Goal: Find specific page/section: Find specific page/section

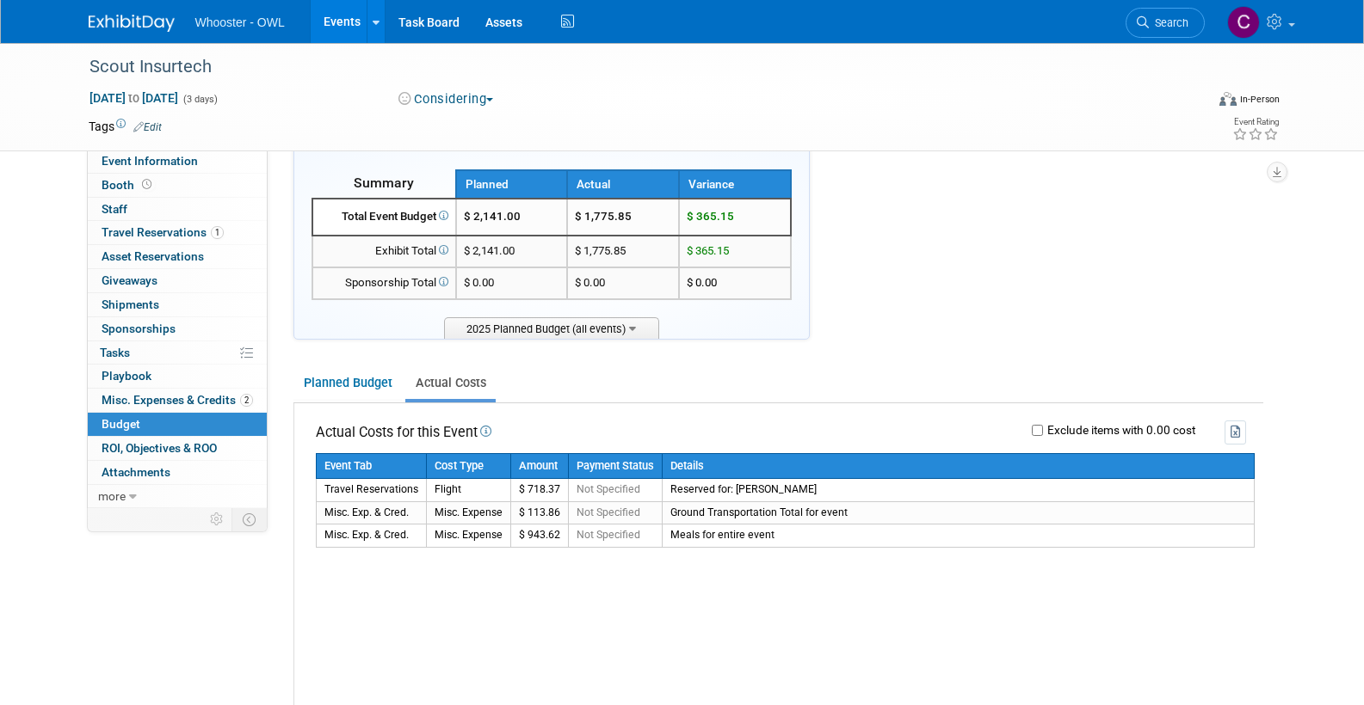
click at [337, 22] on link "Events" at bounding box center [342, 21] width 63 height 43
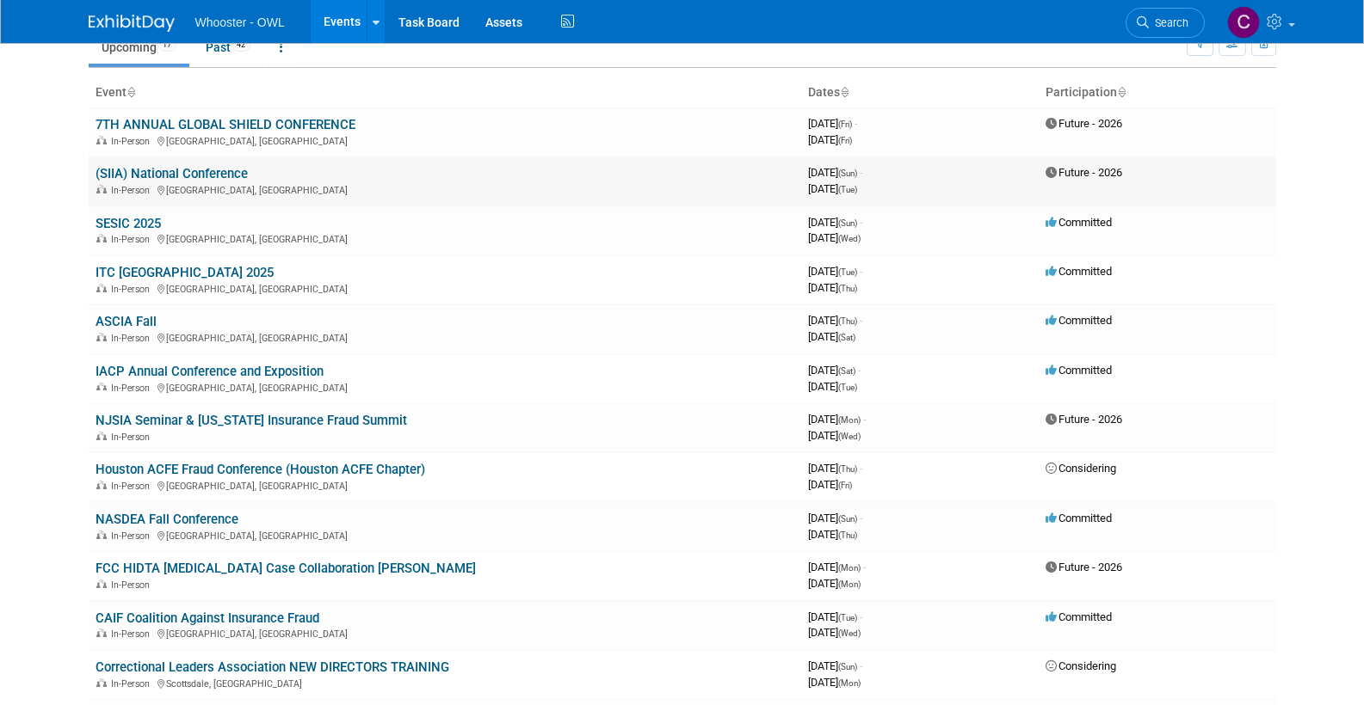
scroll to position [114, 0]
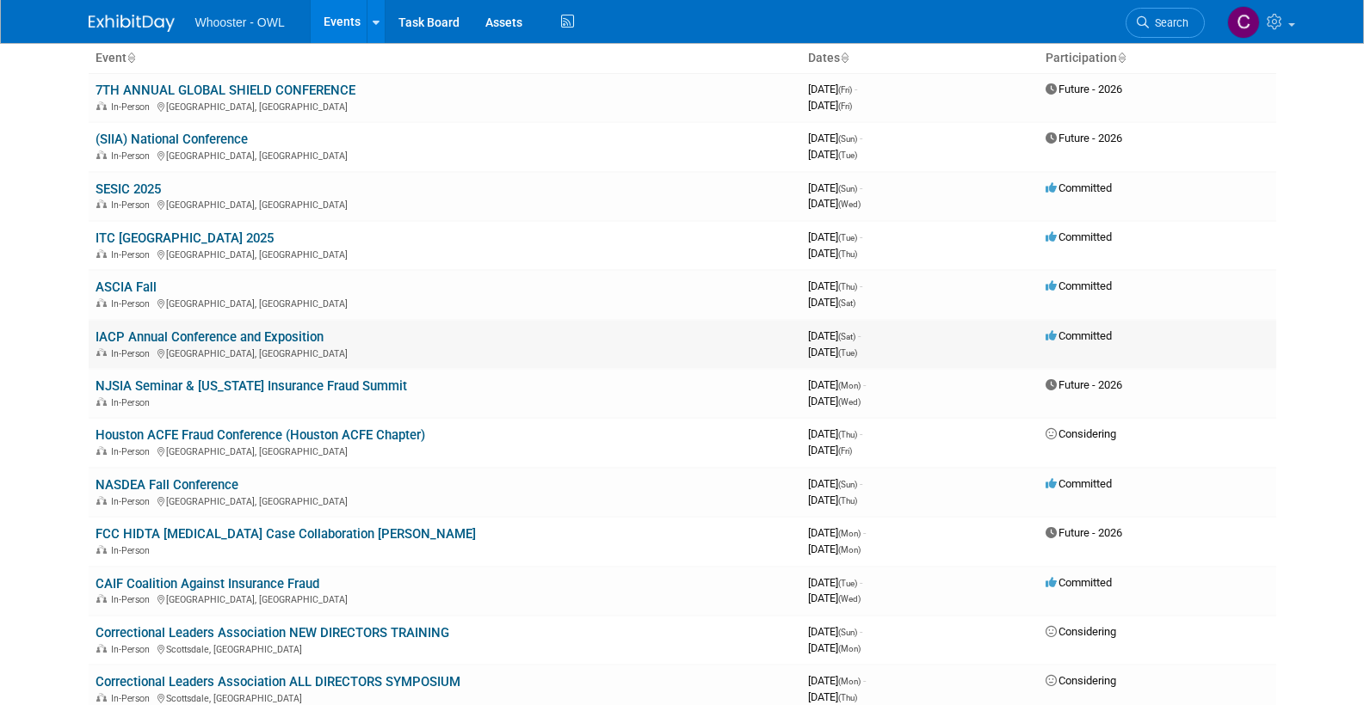
click at [192, 330] on link "IACP Annual Conference and Exposition" at bounding box center [210, 337] width 228 height 15
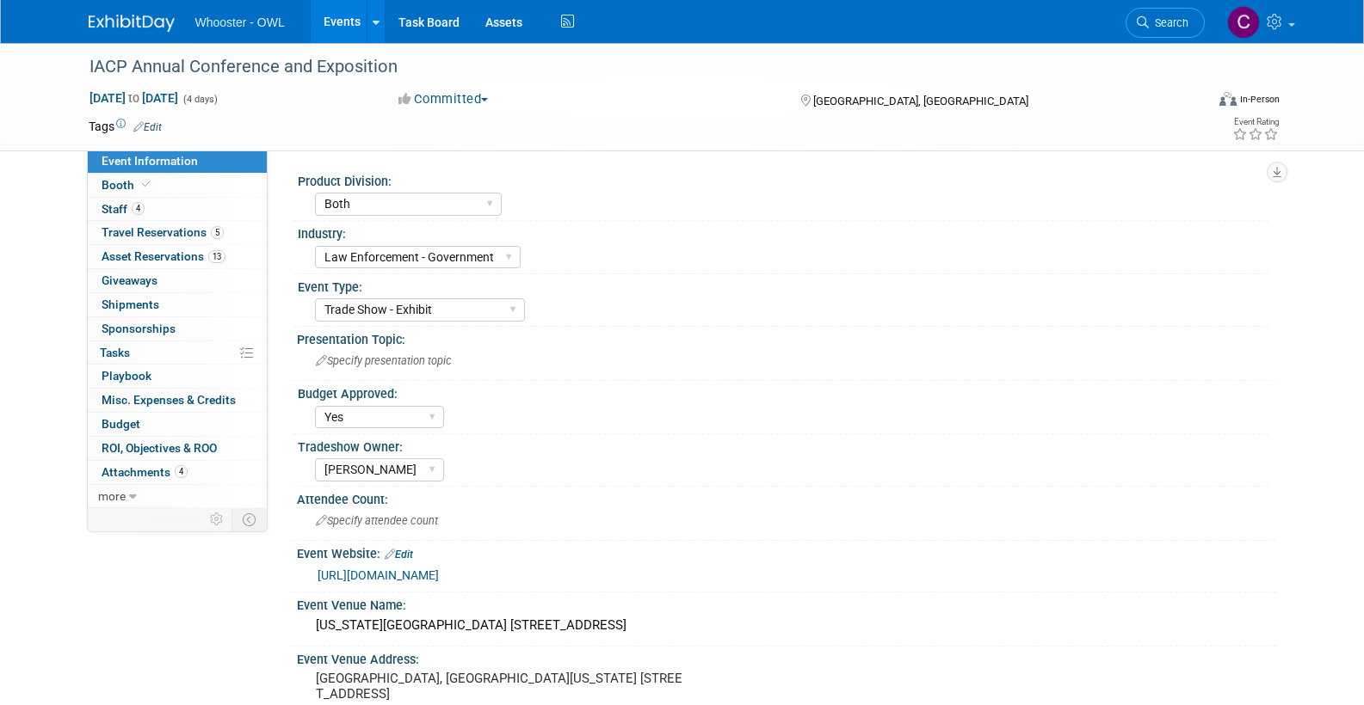
select select "Both"
select select "Law Enforcement - Government"
select select "Trade Show - Exhibit"
select select "Yes"
select select "[PERSON_NAME]"
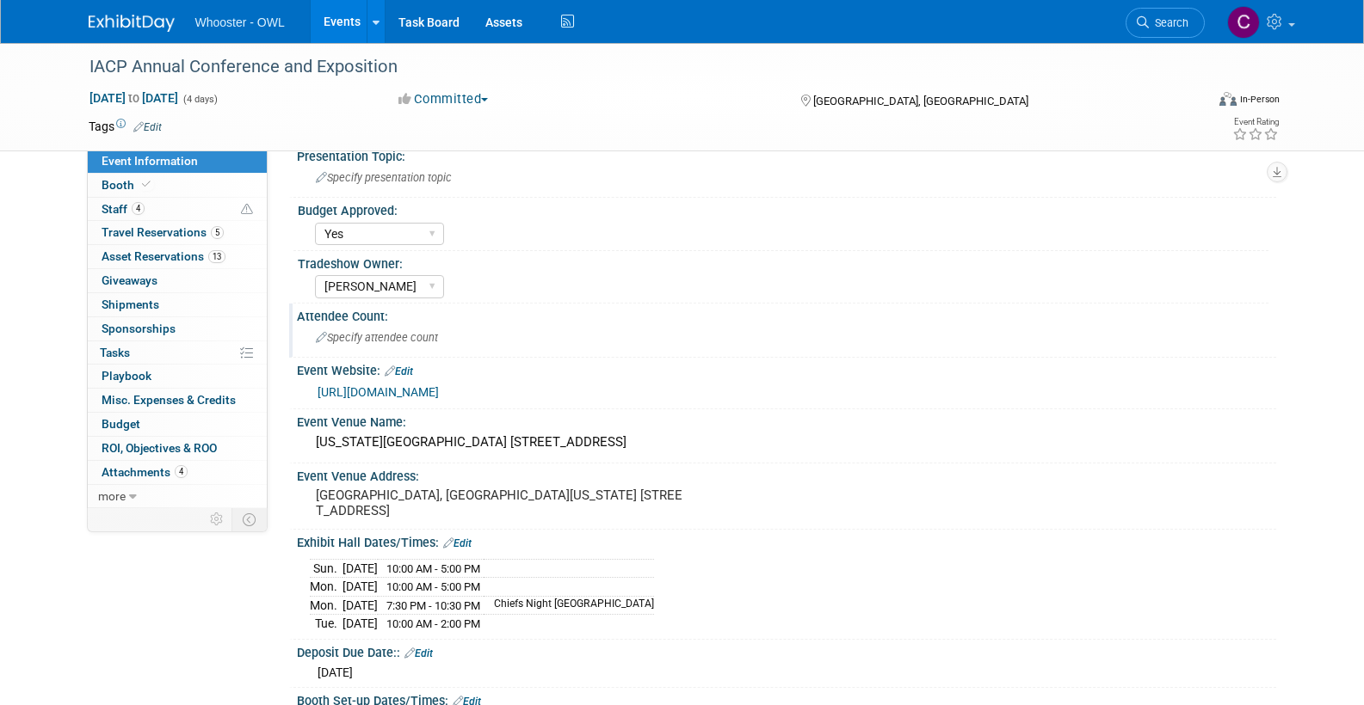
scroll to position [186, 0]
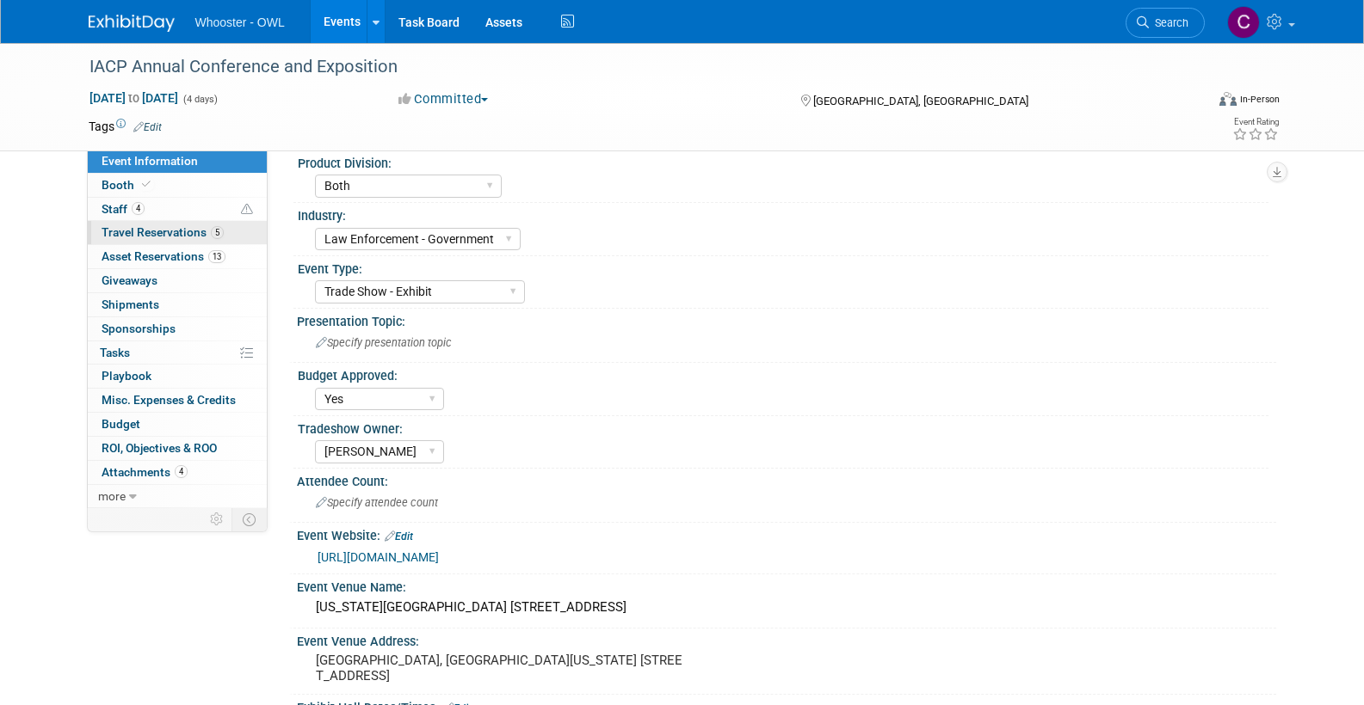
click at [141, 230] on span "Travel Reservations 5" at bounding box center [163, 232] width 122 height 14
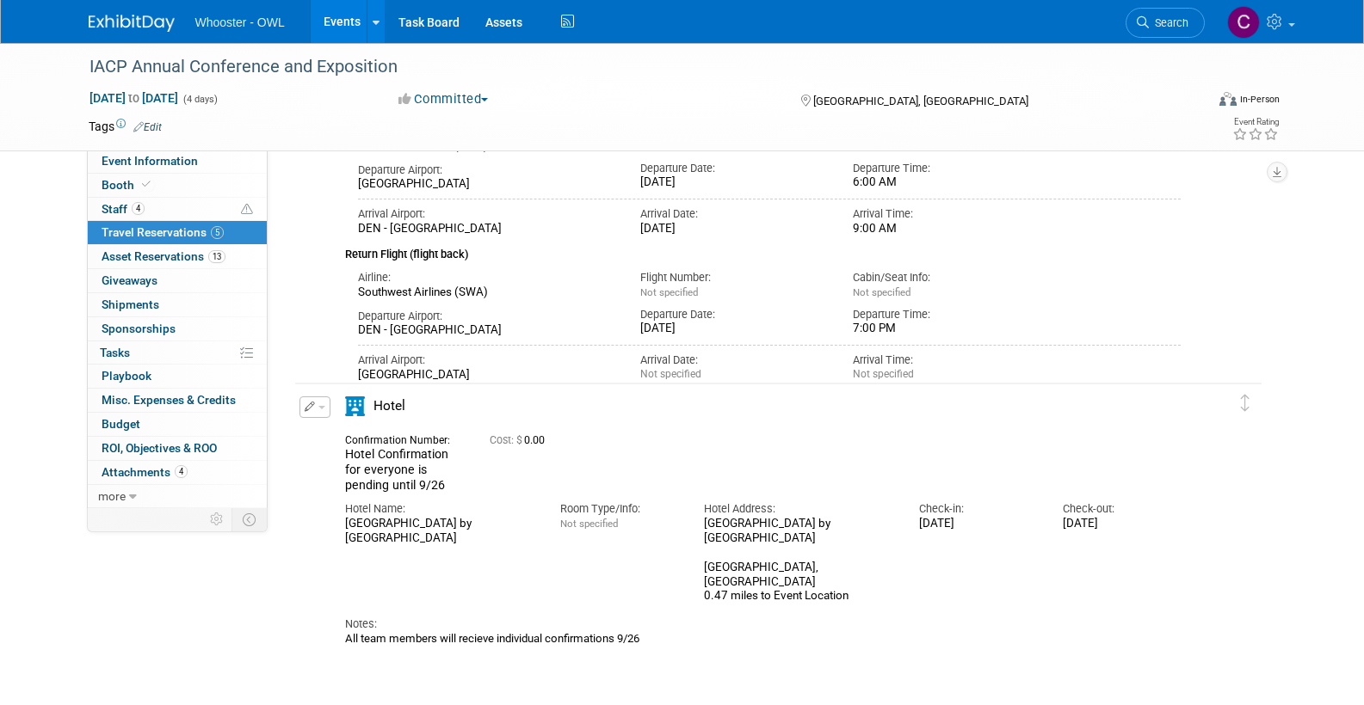
scroll to position [1347, 0]
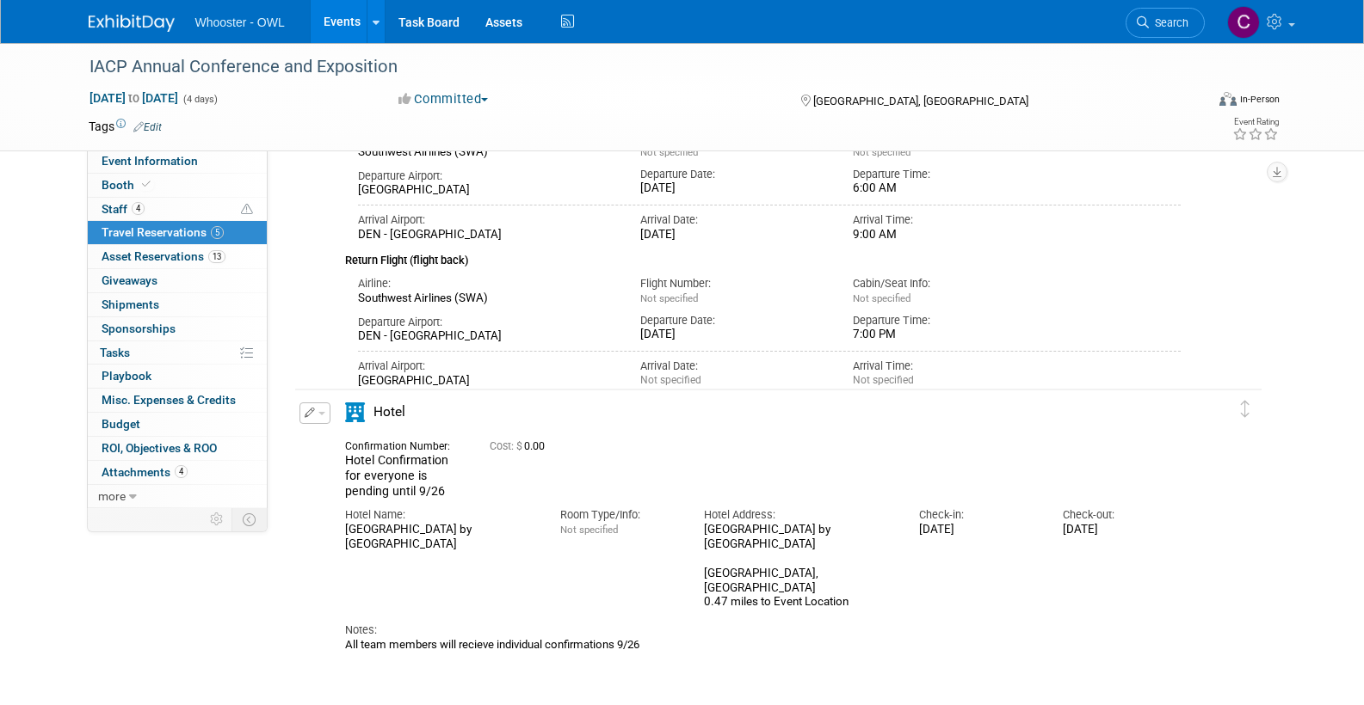
drag, startPoint x: 346, startPoint y: 520, endPoint x: 428, endPoint y: 539, distance: 83.9
click at [449, 538] on div "[GEOGRAPHIC_DATA] by [GEOGRAPHIC_DATA]" at bounding box center [439, 537] width 189 height 29
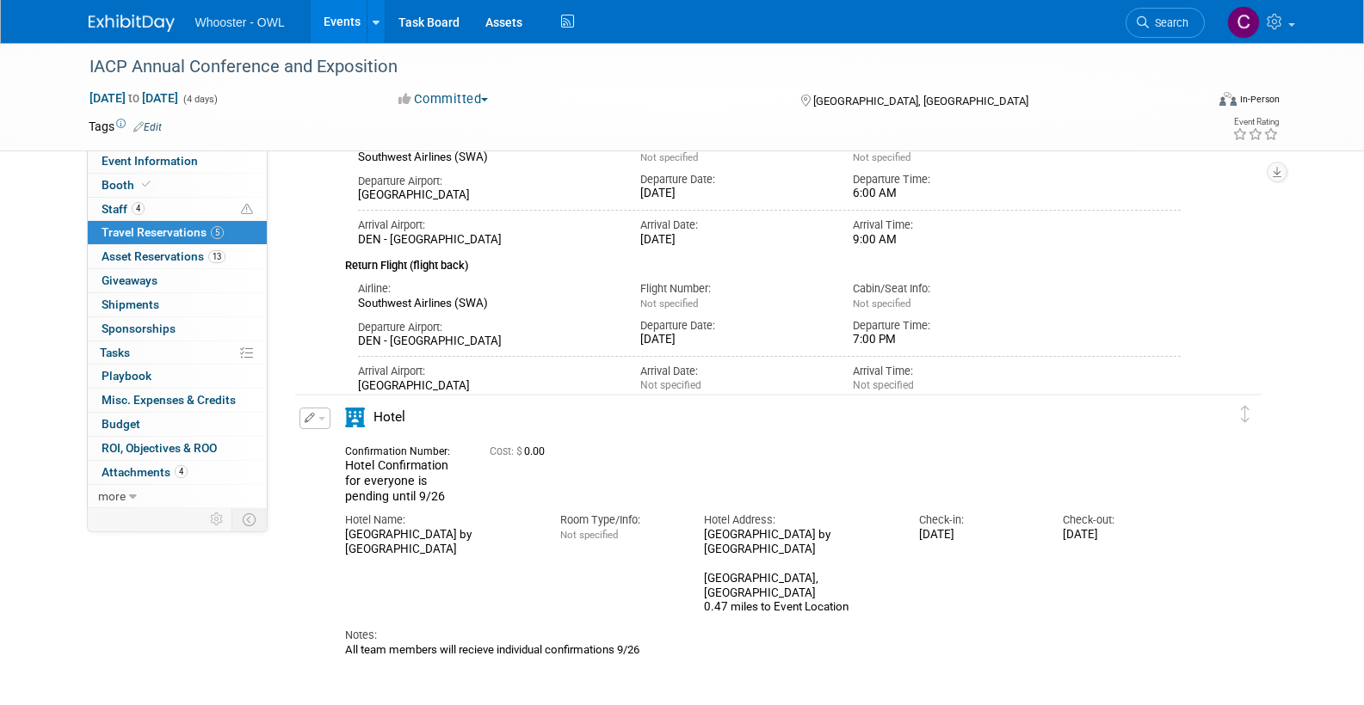
click at [344, 527] on div "Hotel Name: Residence Inn by [GEOGRAPHIC_DATA]" at bounding box center [439, 530] width 215 height 52
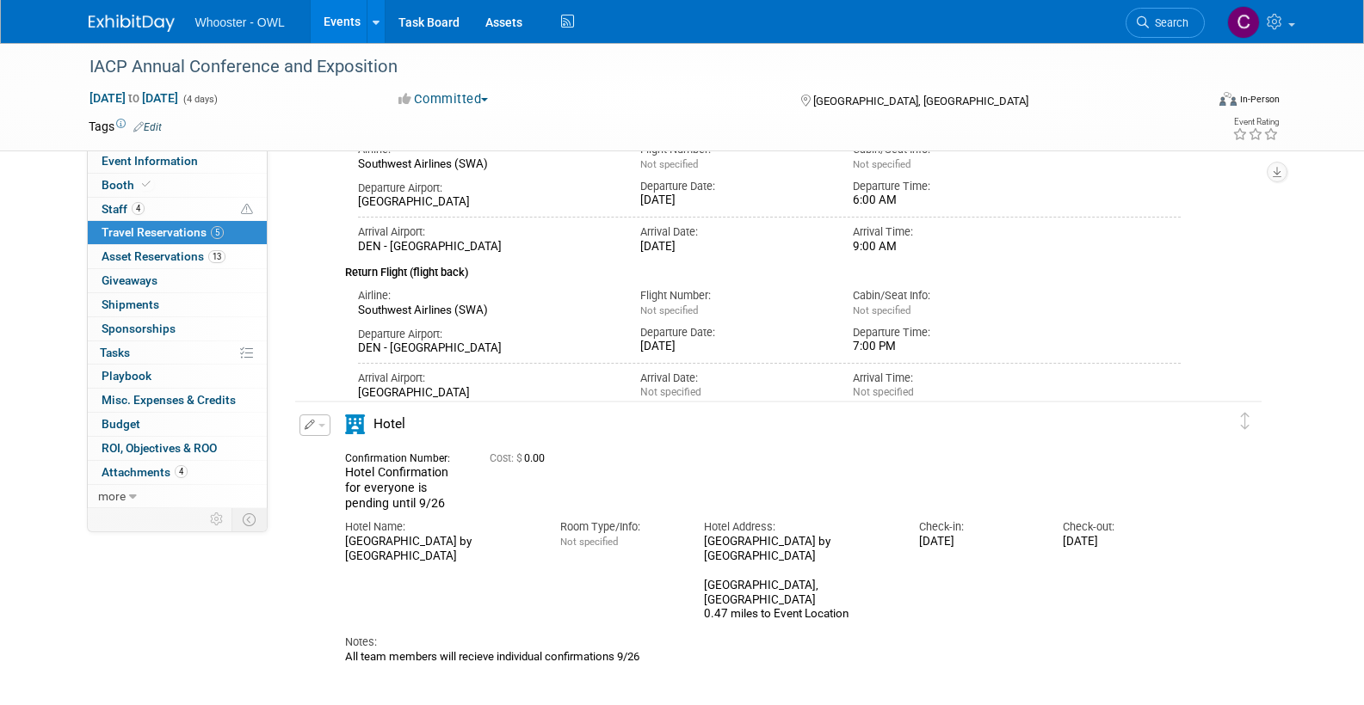
drag, startPoint x: 348, startPoint y: 532, endPoint x: 384, endPoint y: 543, distance: 37.0
click at [381, 541] on div "[GEOGRAPHIC_DATA] by [GEOGRAPHIC_DATA]" at bounding box center [439, 549] width 189 height 29
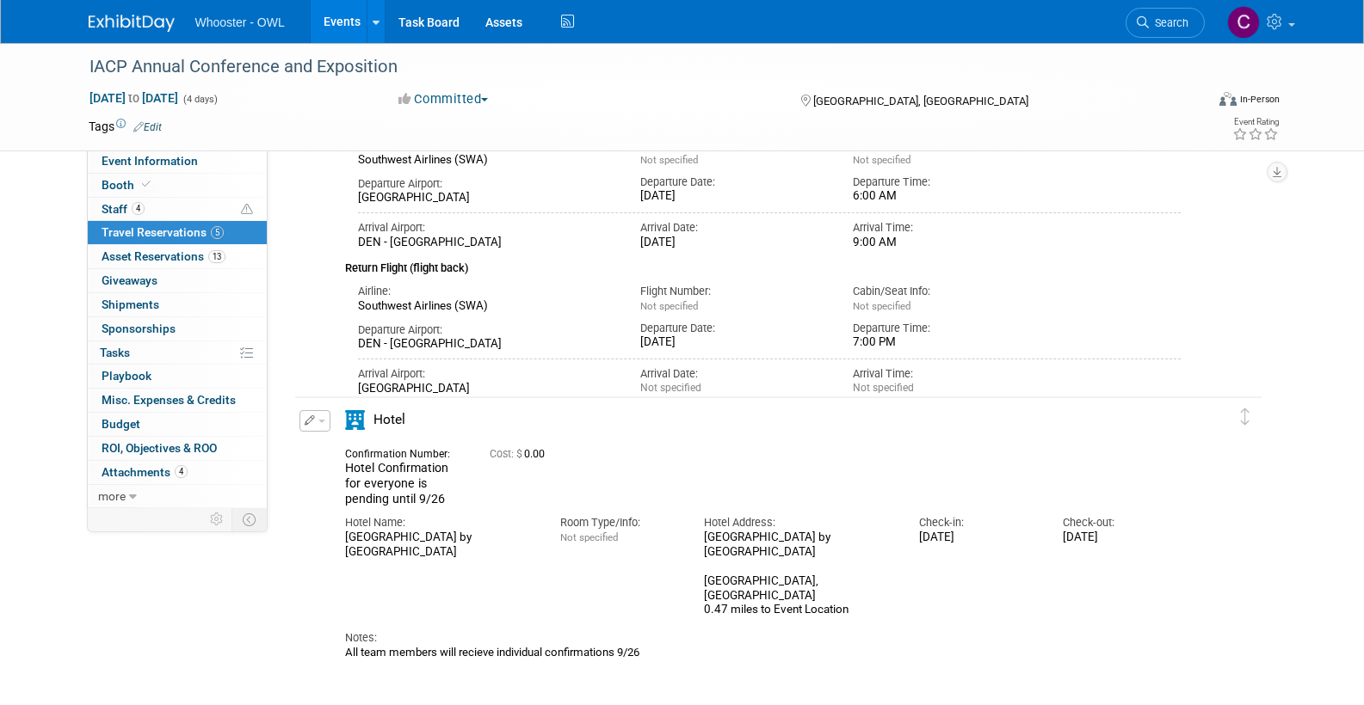
scroll to position [1337, 0]
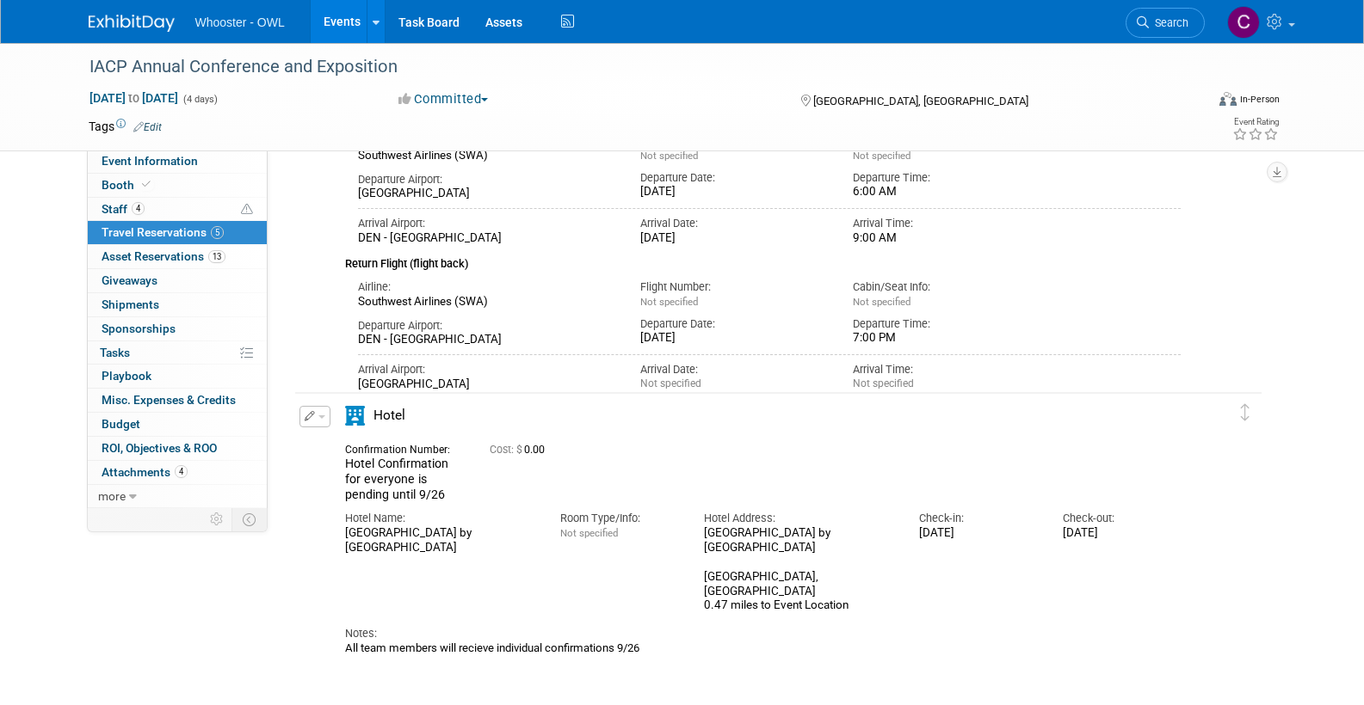
drag, startPoint x: 705, startPoint y: 574, endPoint x: 782, endPoint y: 593, distance: 78.9
click at [782, 593] on div "[GEOGRAPHIC_DATA] by [GEOGRAPHIC_DATA] [STREET_ADDRESS] 0.47 miles to Event Loc…" at bounding box center [798, 570] width 189 height 87
drag, startPoint x: 705, startPoint y: 571, endPoint x: 767, endPoint y: 574, distance: 62.0
click at [767, 574] on div "[GEOGRAPHIC_DATA] by [GEOGRAPHIC_DATA] [STREET_ADDRESS] 0.47 miles to Event Loc…" at bounding box center [798, 570] width 189 height 87
